Goal: Transaction & Acquisition: Purchase product/service

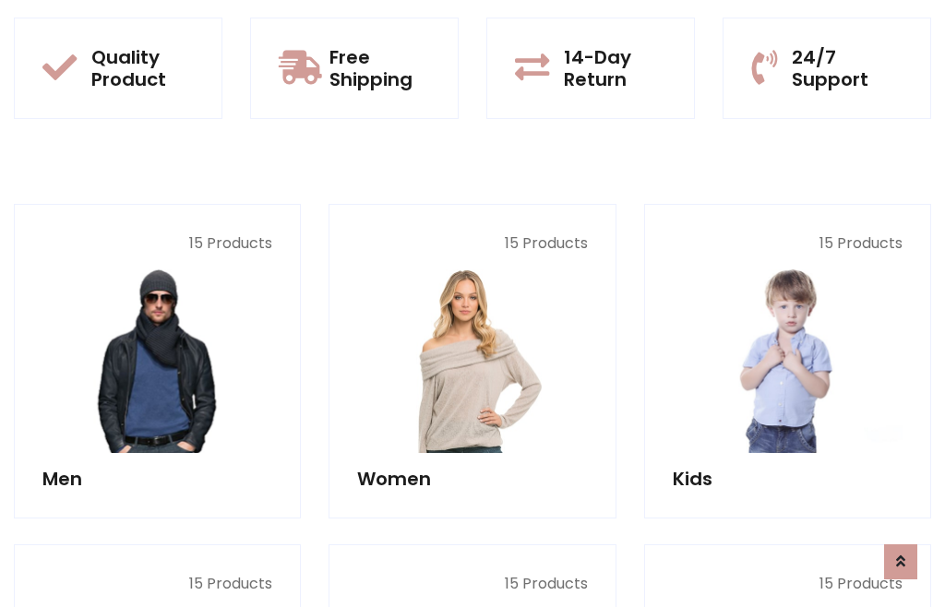
scroll to position [1503, 0]
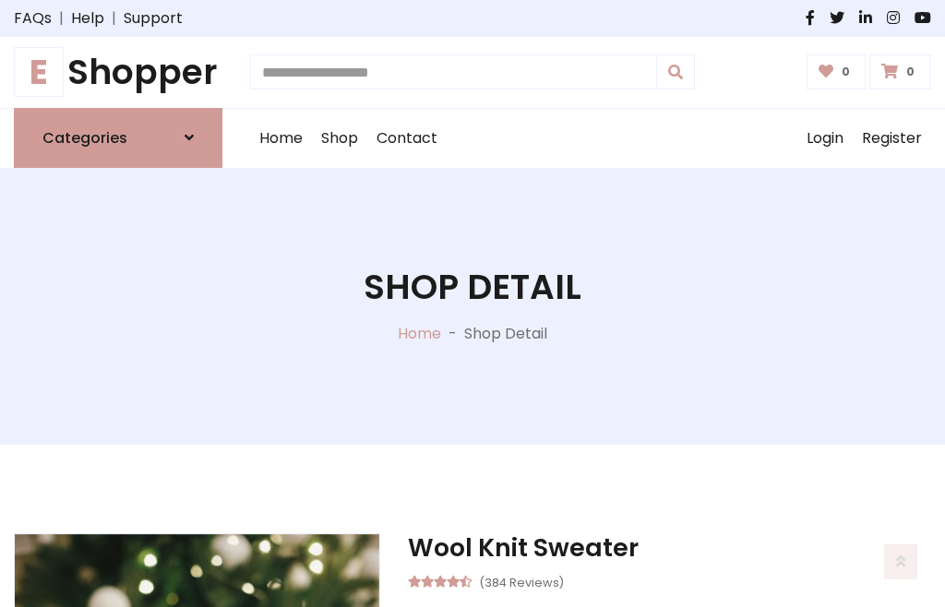
click at [118, 72] on h1 "E Shopper" at bounding box center [118, 73] width 209 height 42
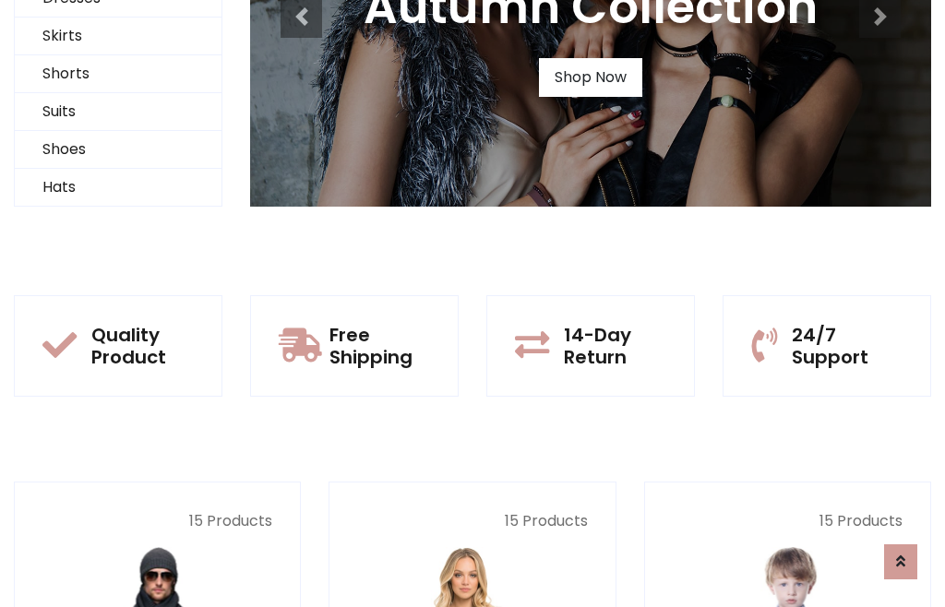
scroll to position [178, 0]
